Goal: Transaction & Acquisition: Obtain resource

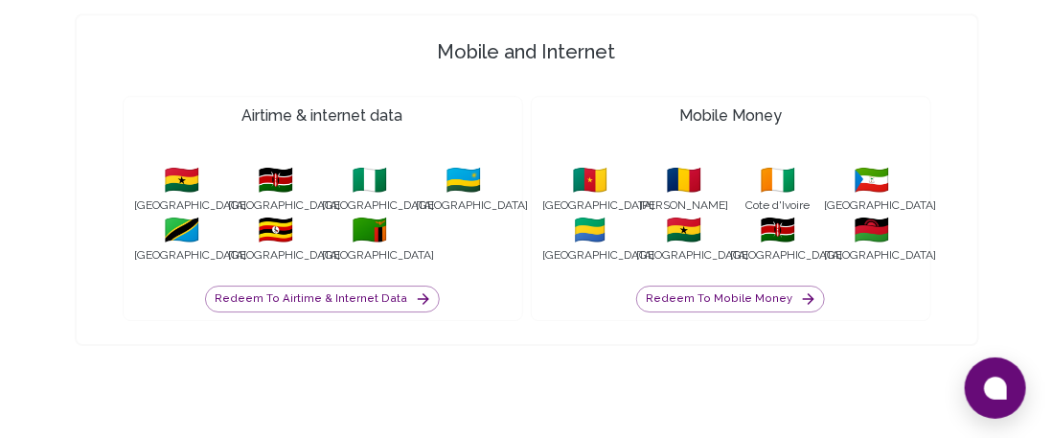
scroll to position [2001, 0]
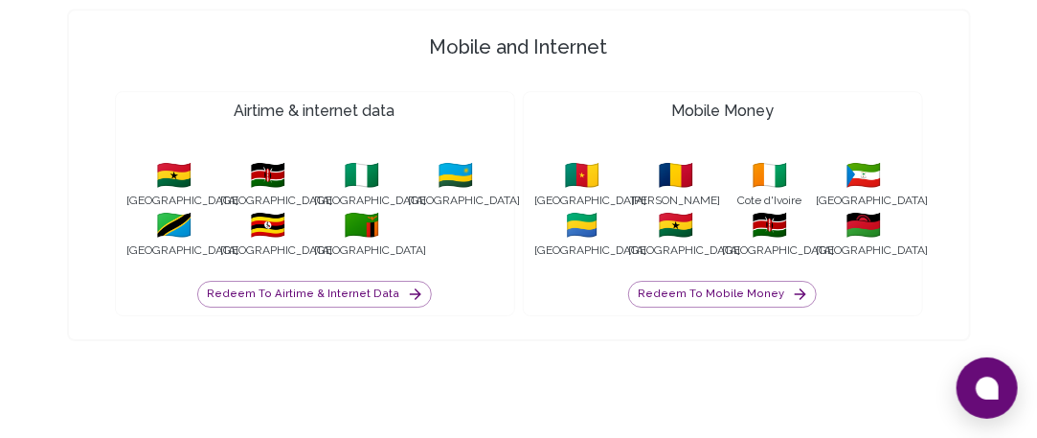
click at [763, 242] on span "[GEOGRAPHIC_DATA]" at bounding box center [770, 249] width 94 height 15
click at [773, 208] on span "🇰🇪" at bounding box center [770, 225] width 94 height 34
click at [747, 281] on button "Redeem to Mobile Money" at bounding box center [722, 294] width 189 height 27
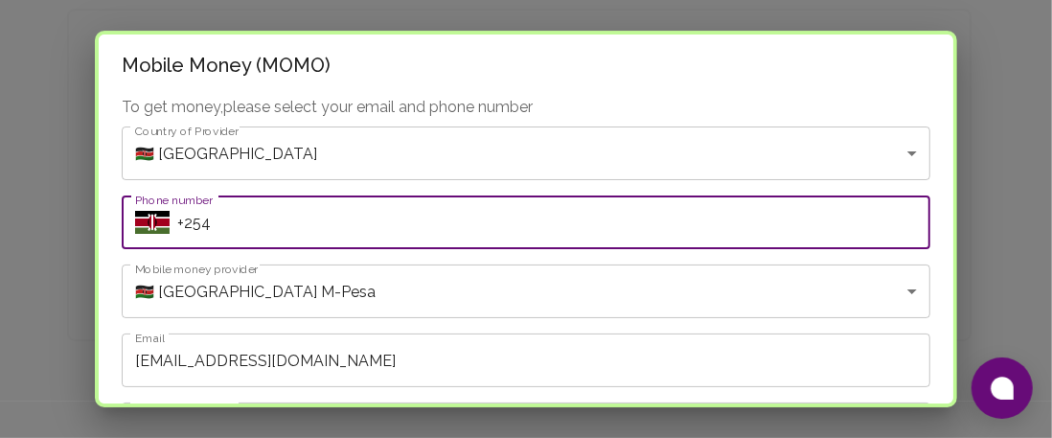
click at [322, 230] on input "+254" at bounding box center [553, 222] width 753 height 54
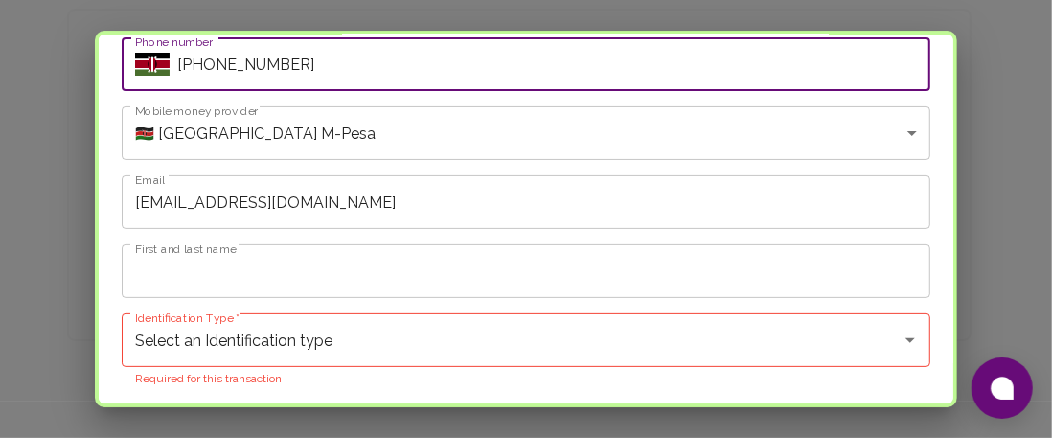
scroll to position [191, 0]
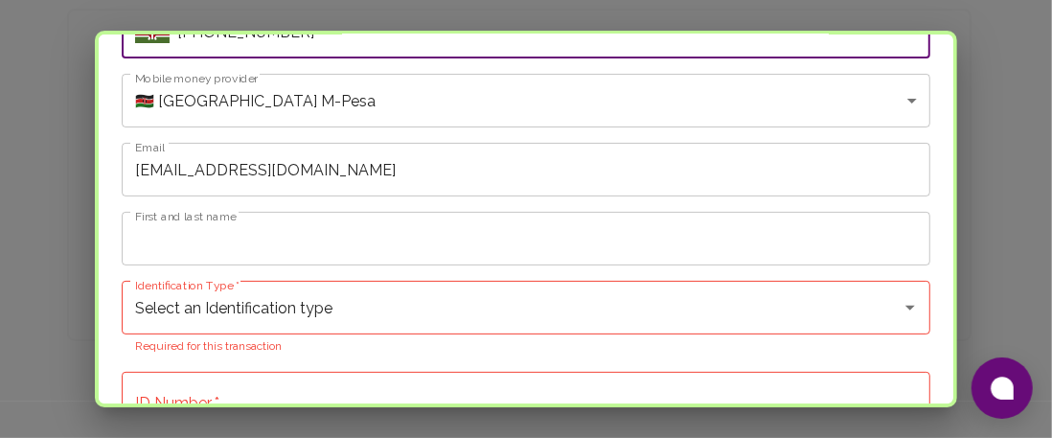
type input "[PHONE_NUMBER]"
click at [453, 235] on input "First and last name" at bounding box center [526, 239] width 808 height 54
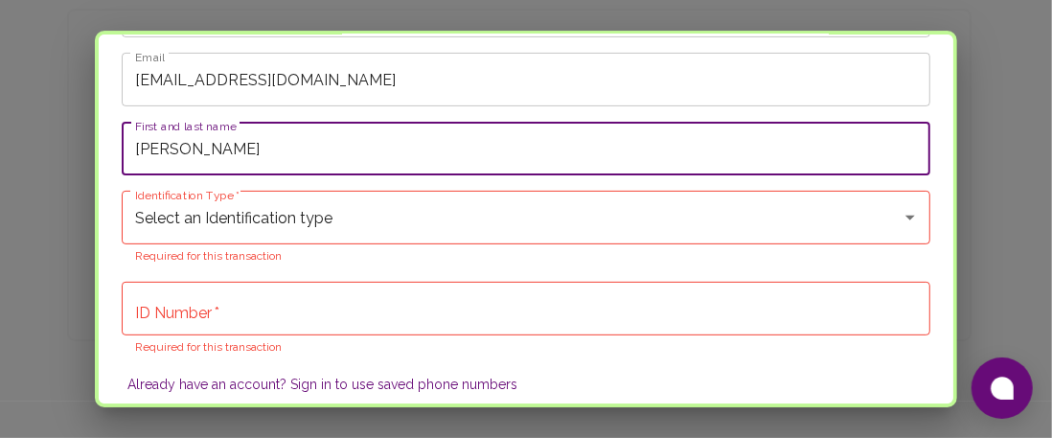
scroll to position [306, 0]
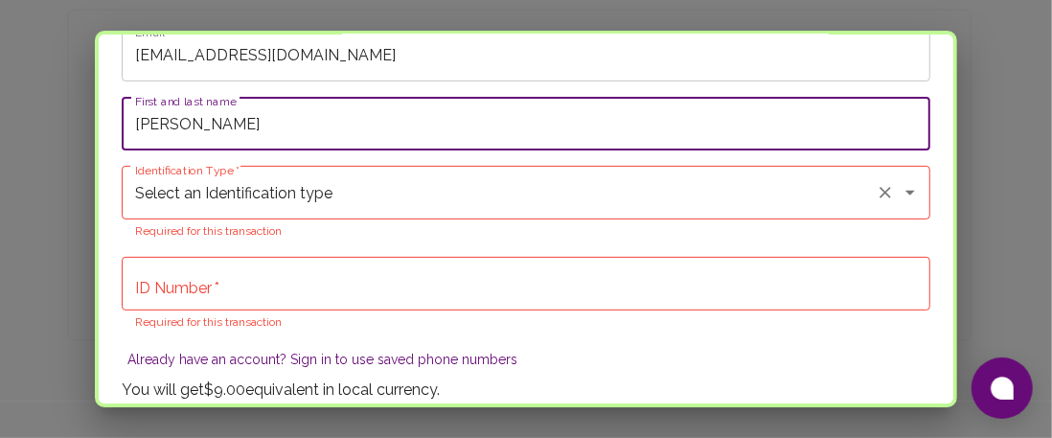
type input "[PERSON_NAME]"
click at [507, 200] on input "Select an Identification type" at bounding box center [498, 192] width 737 height 36
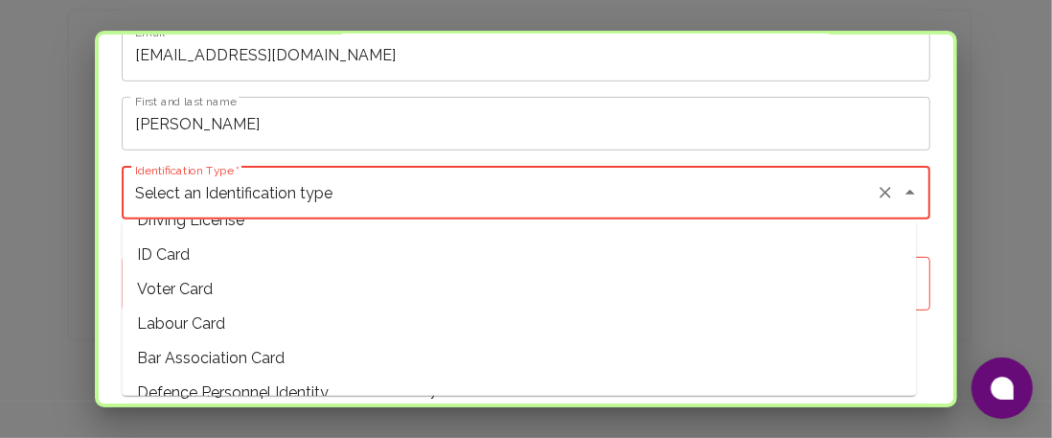
scroll to position [61, 0]
click at [323, 247] on span "ID Card" at bounding box center [519, 252] width 794 height 34
type input "ID Card"
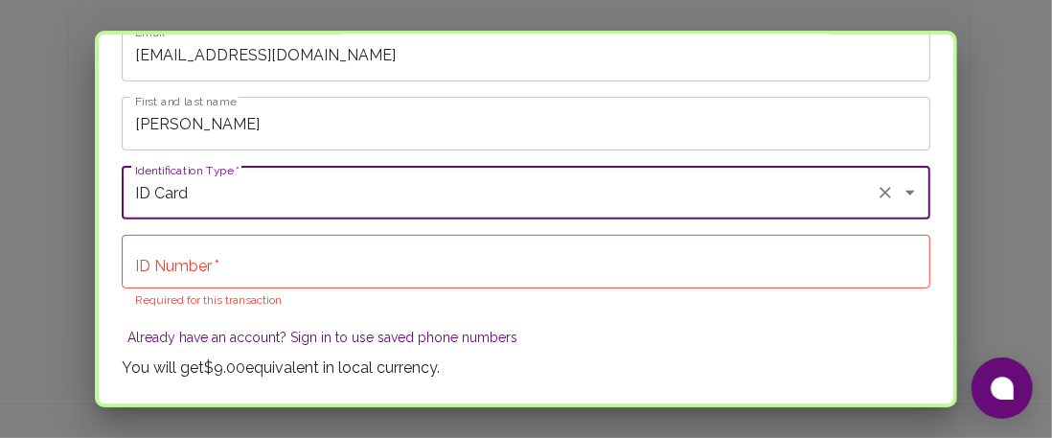
click at [460, 262] on input "ID Number   *" at bounding box center [526, 262] width 808 height 54
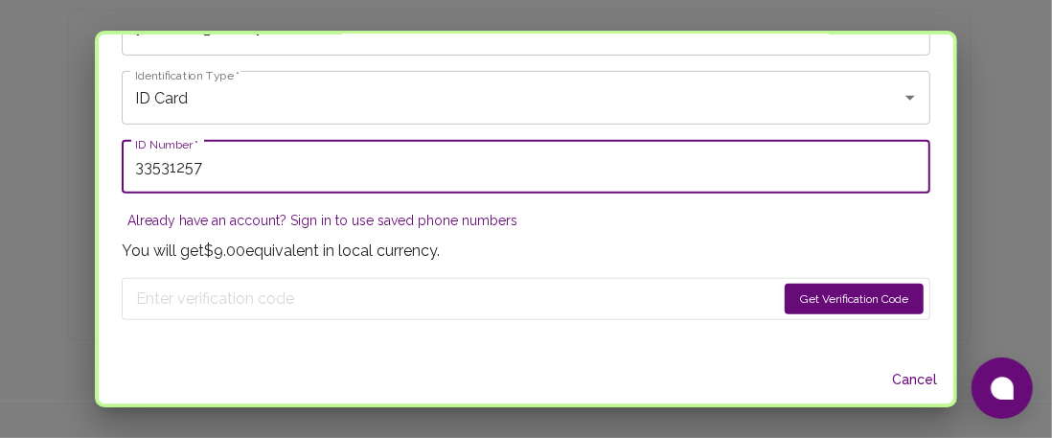
scroll to position [413, 0]
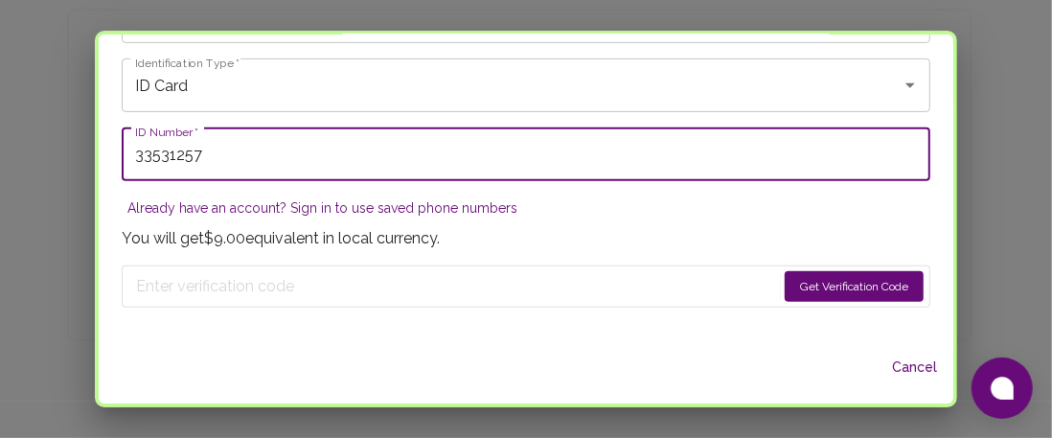
type input "33531257"
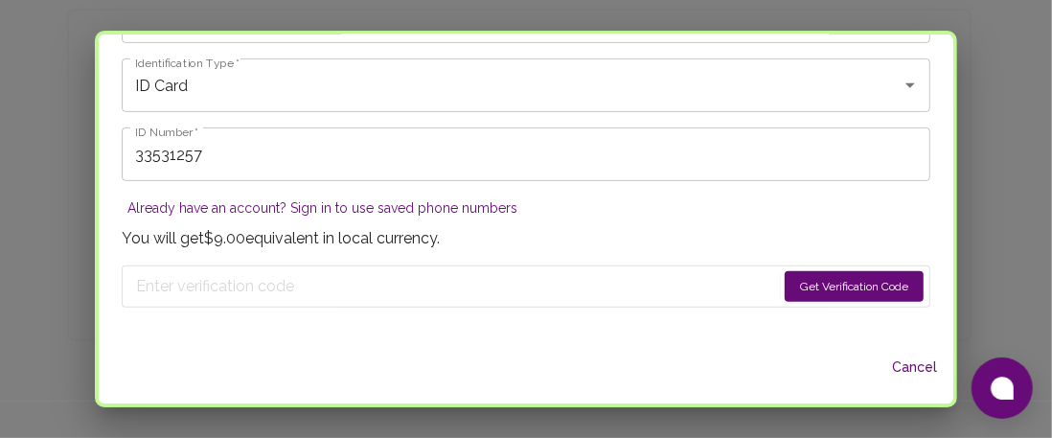
click at [826, 286] on button "Get Verification Code" at bounding box center [853, 286] width 139 height 31
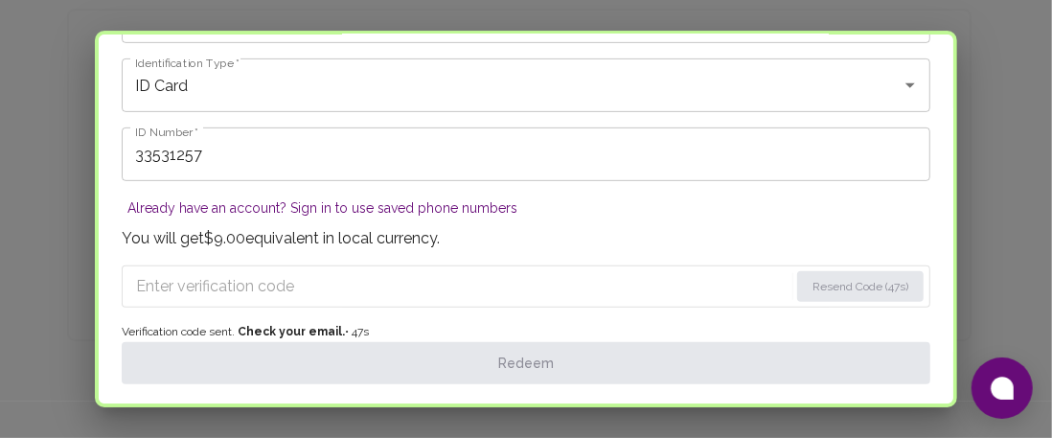
click at [273, 283] on input "Enter verification code" at bounding box center [462, 286] width 652 height 31
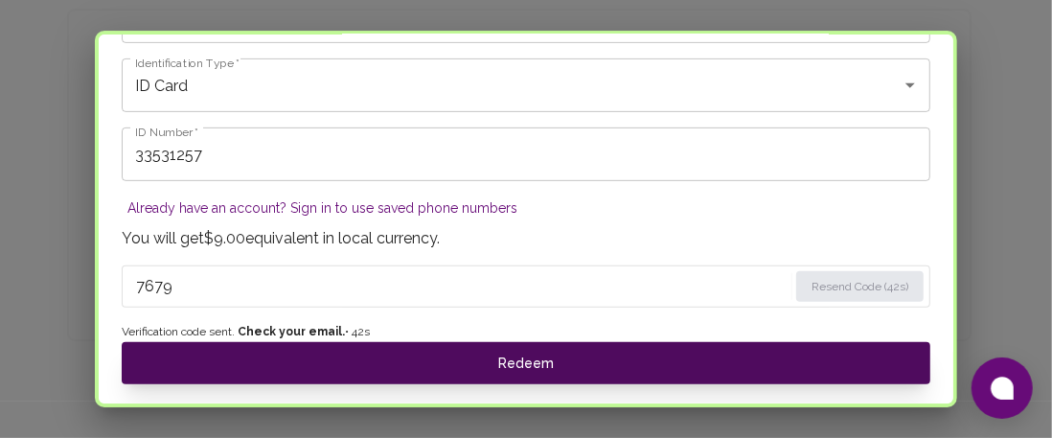
type input "7679"
click at [342, 365] on button "Redeem" at bounding box center [526, 363] width 808 height 42
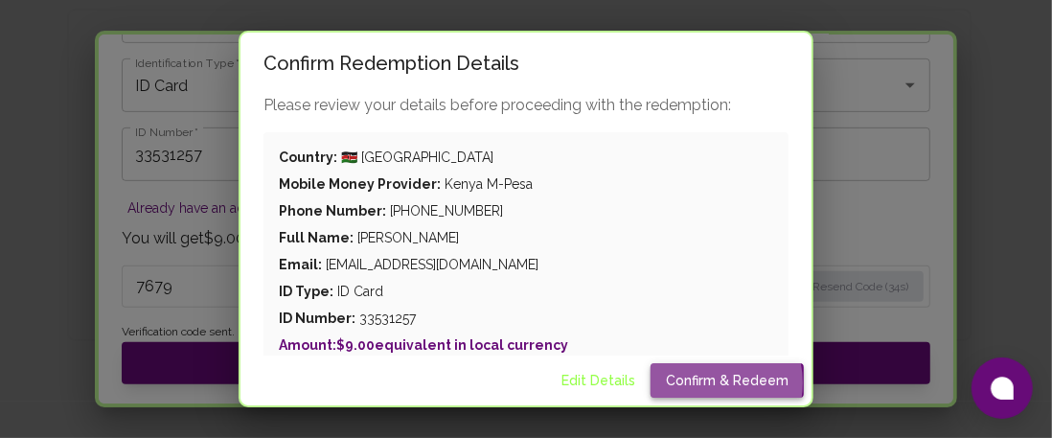
click at [707, 383] on button "Confirm & Redeem" at bounding box center [726, 380] width 153 height 35
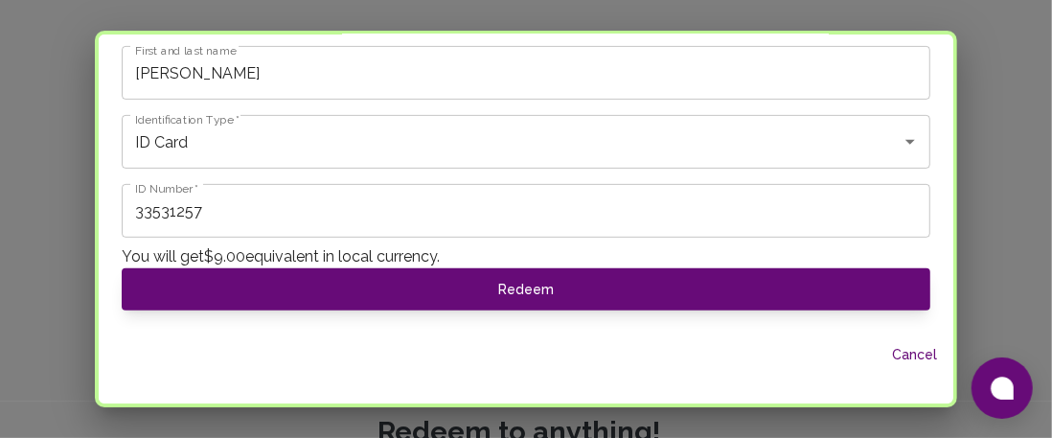
scroll to position [0, 0]
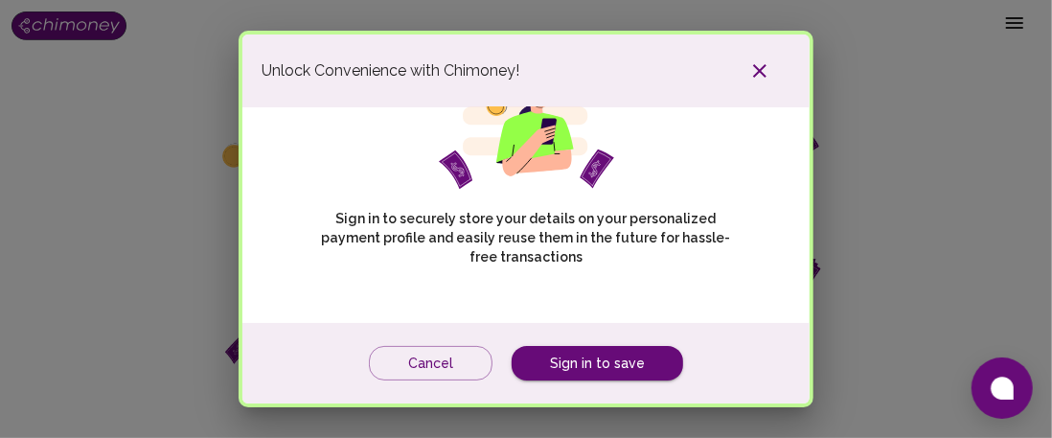
scroll to position [88, 0]
click at [623, 359] on link "Sign in to save" at bounding box center [596, 363] width 171 height 35
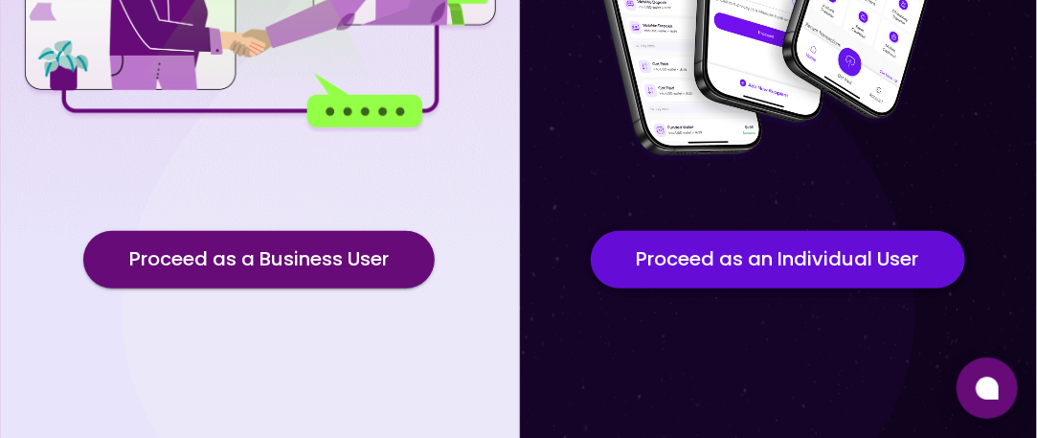
click at [780, 259] on button "Proceed as an Individual User" at bounding box center [778, 259] width 374 height 57
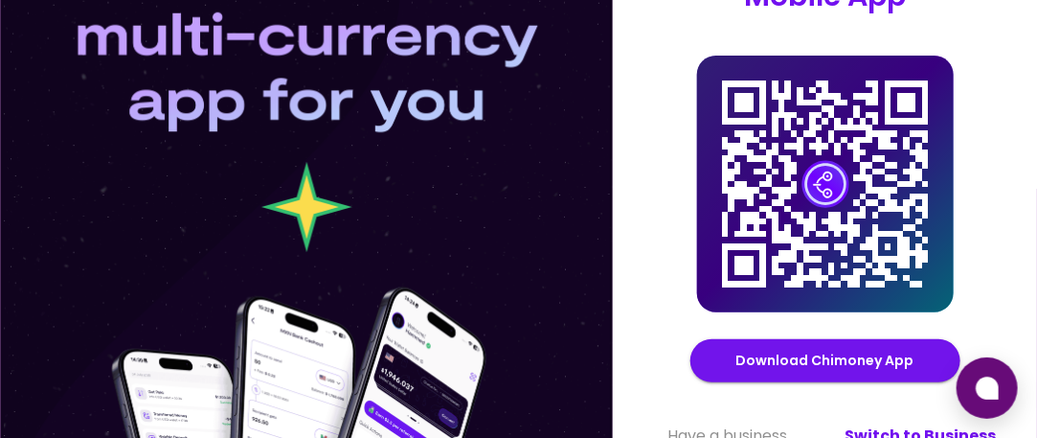
scroll to position [88, 0]
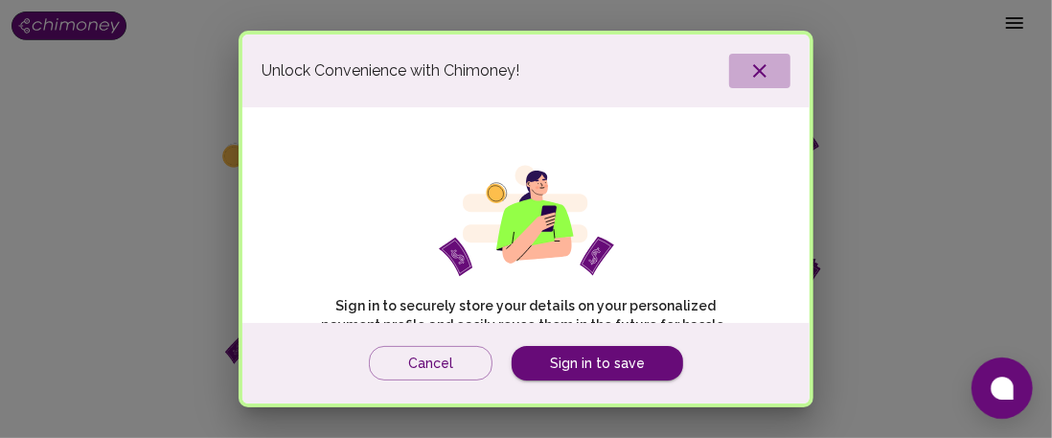
click at [760, 73] on icon "button" at bounding box center [759, 70] width 13 height 13
